Goal: Navigation & Orientation: Find specific page/section

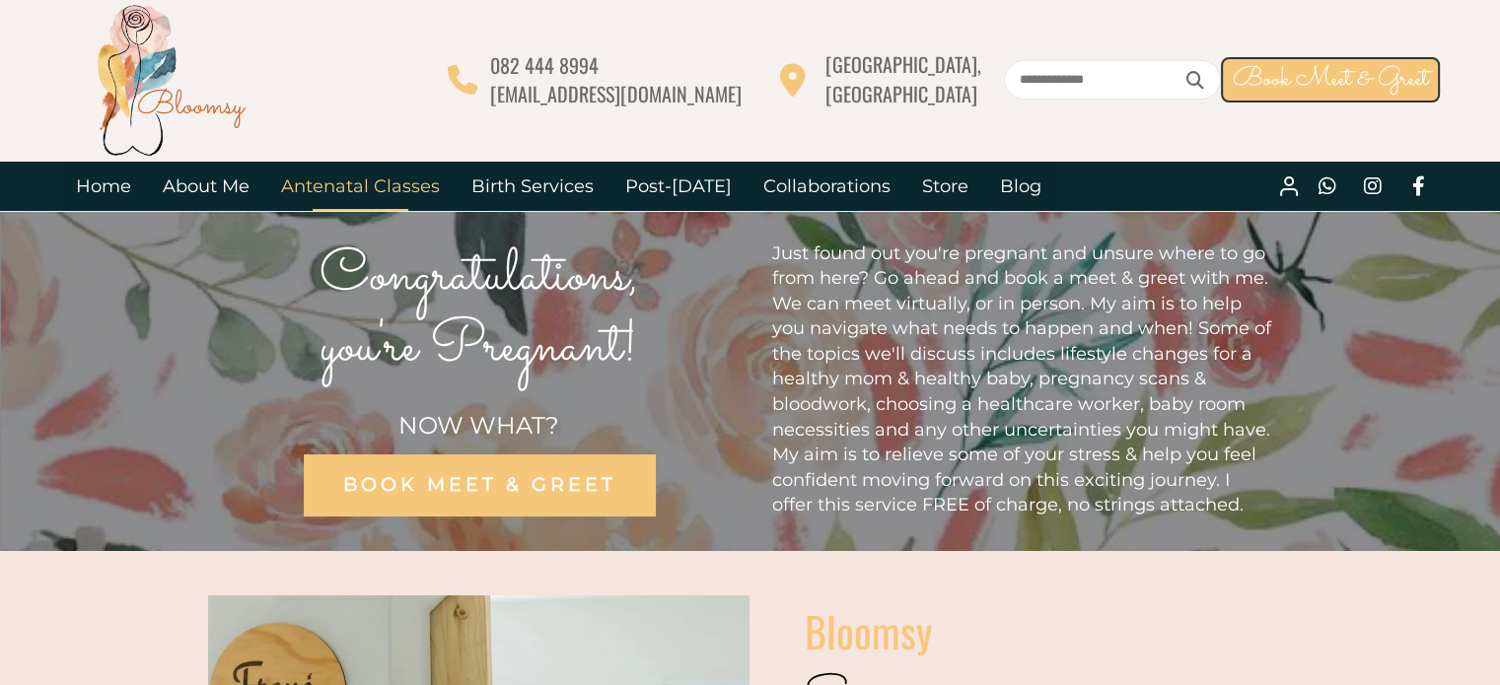
click at [361, 182] on link "Antenatal Classes" at bounding box center [360, 186] width 190 height 49
click at [634, 179] on link "Post-[DATE]" at bounding box center [678, 186] width 138 height 49
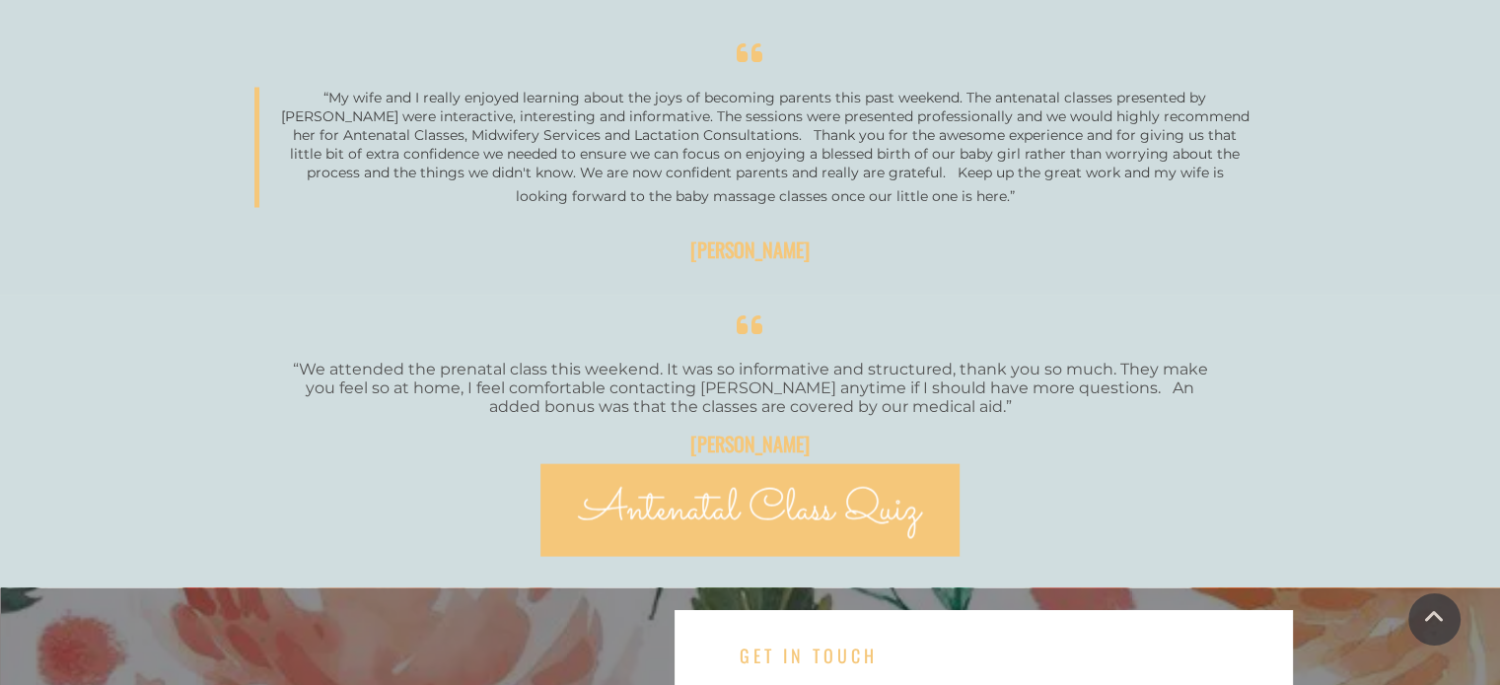
scroll to position [3564, 0]
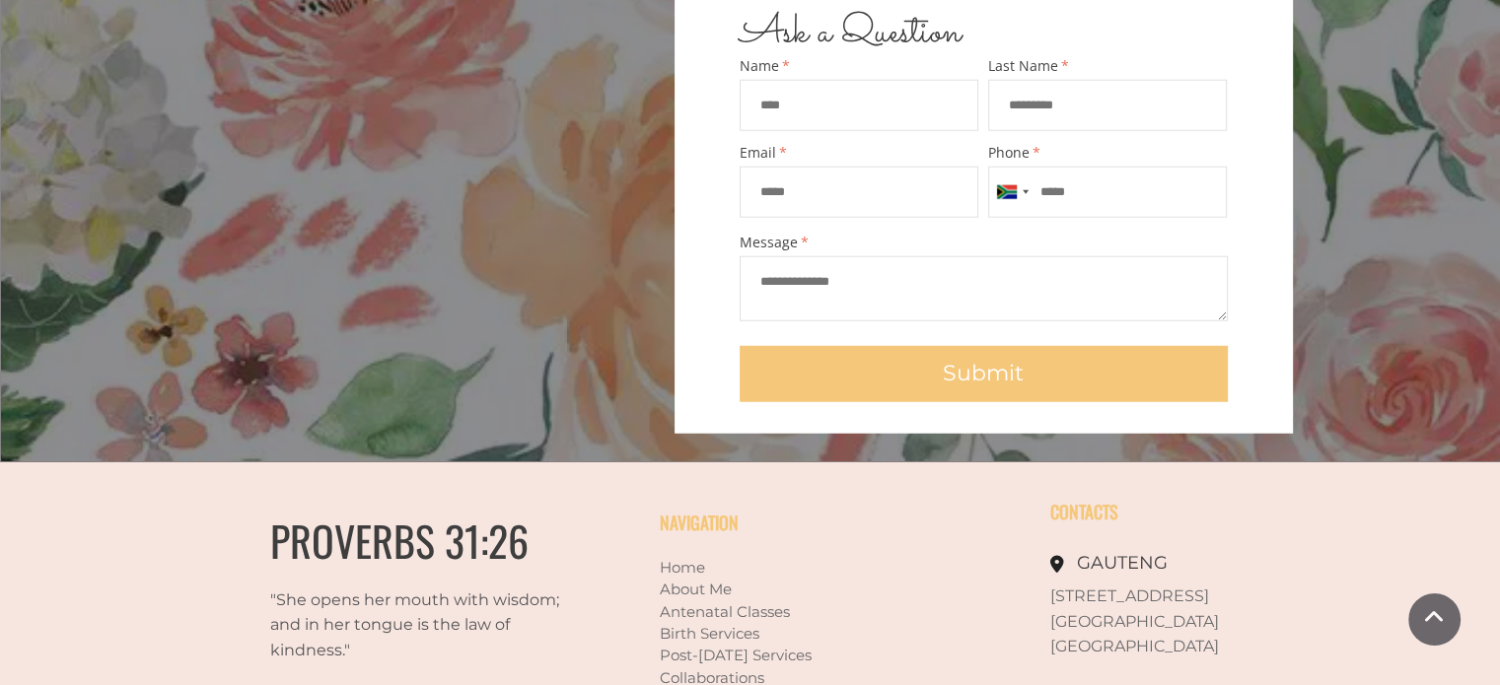
scroll to position [5305, 0]
